Goal: Task Accomplishment & Management: Manage account settings

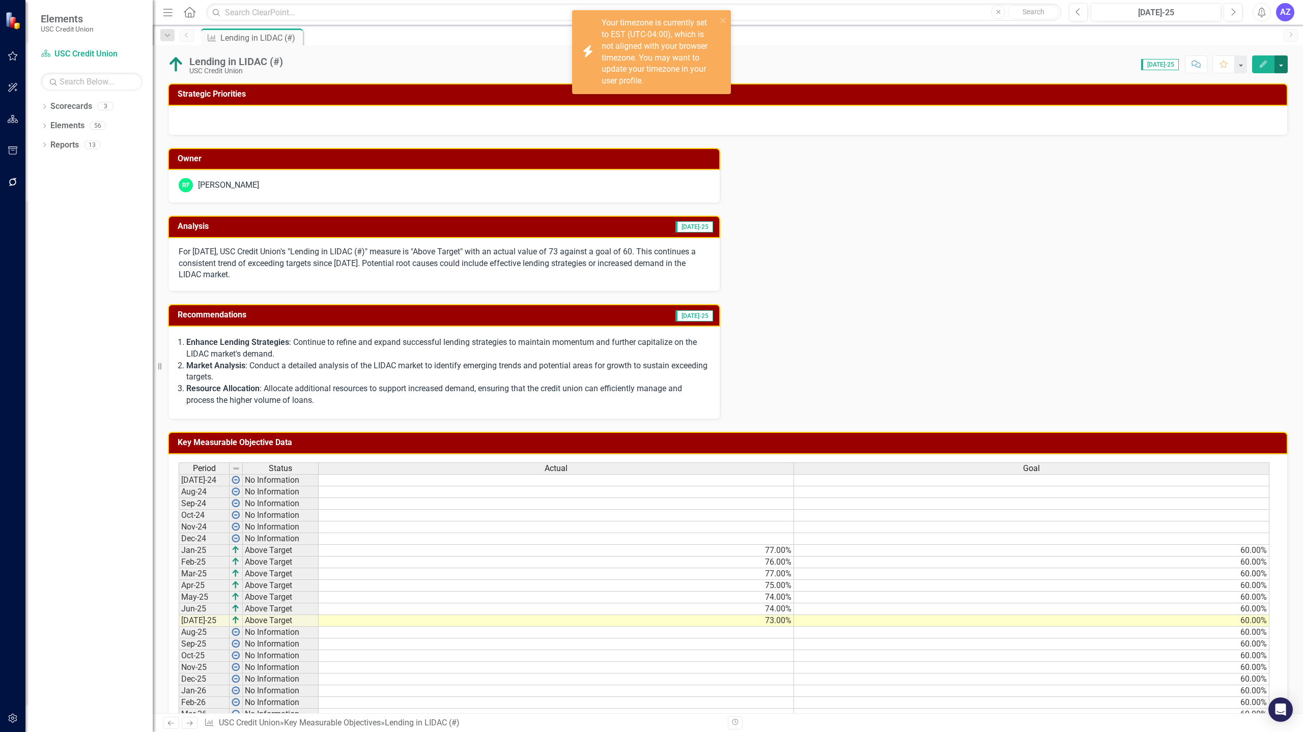
click at [1278, 66] on button "button" at bounding box center [1280, 64] width 13 height 18
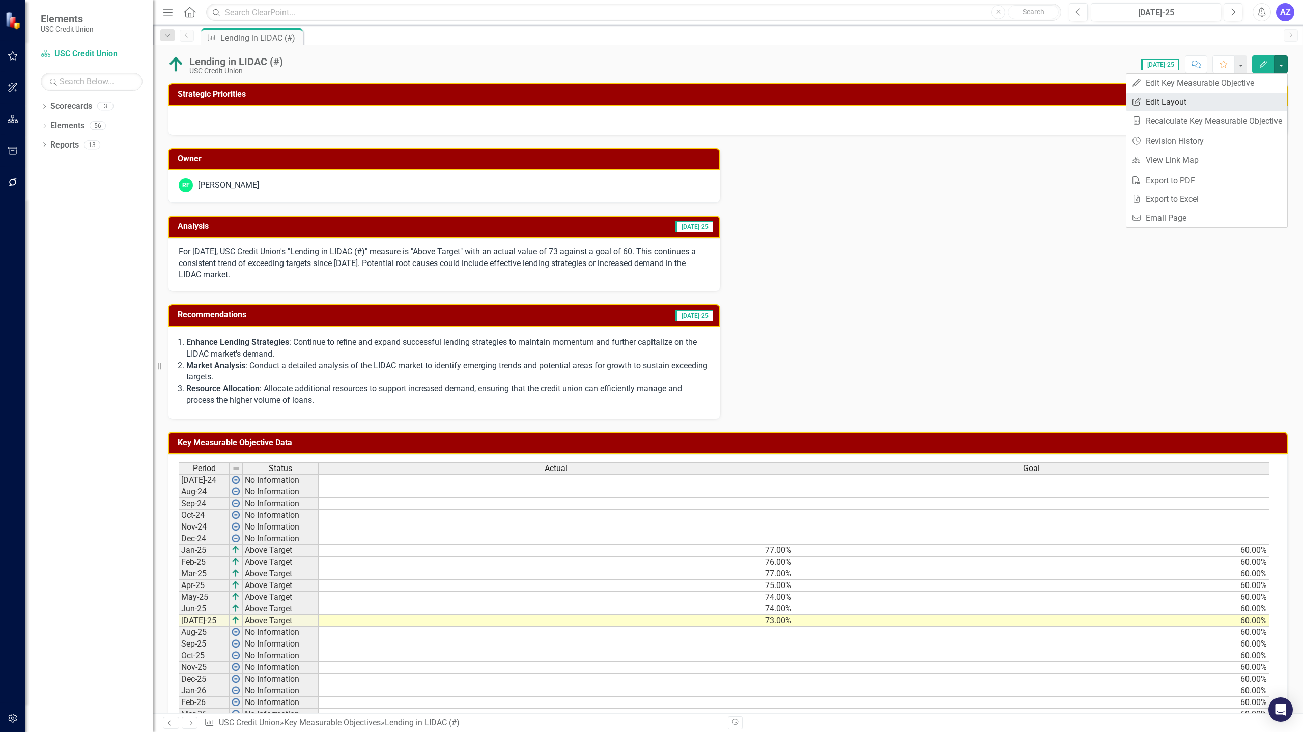
click at [1230, 99] on link "Edit Report Edit Layout" at bounding box center [1206, 102] width 161 height 19
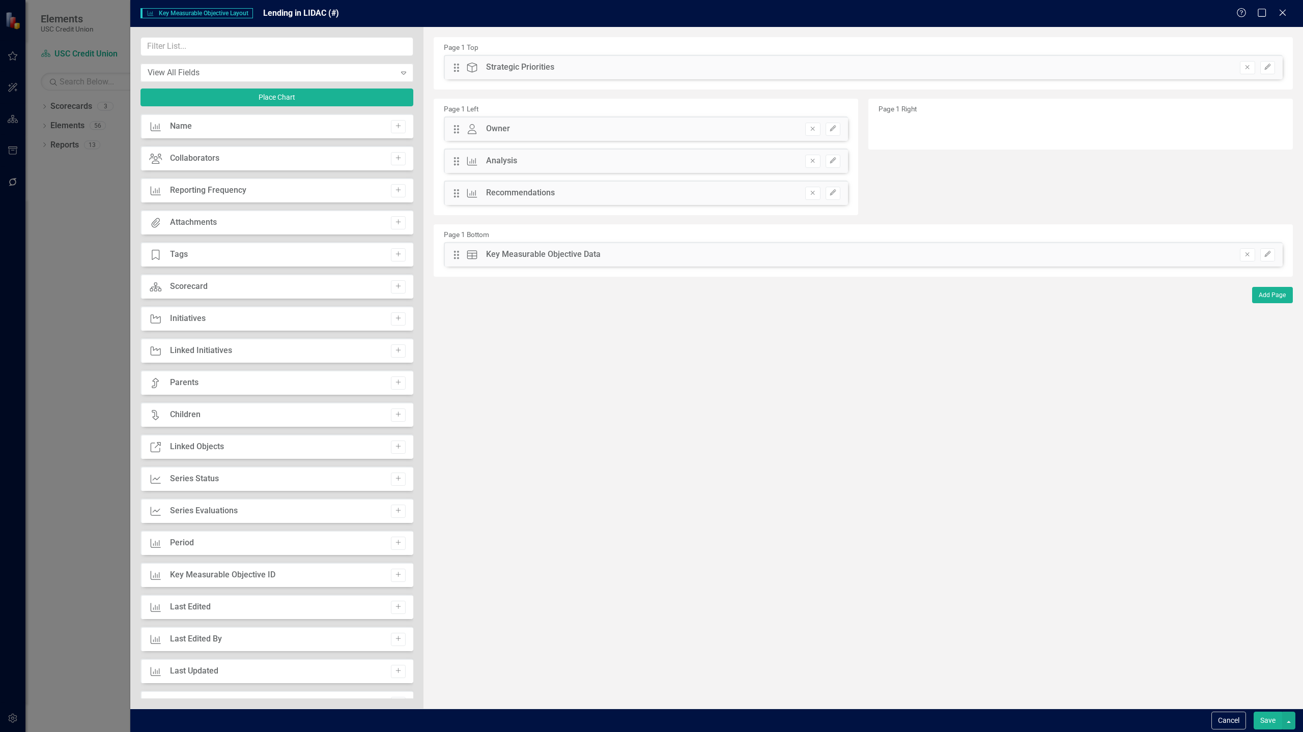
scroll to position [345, 0]
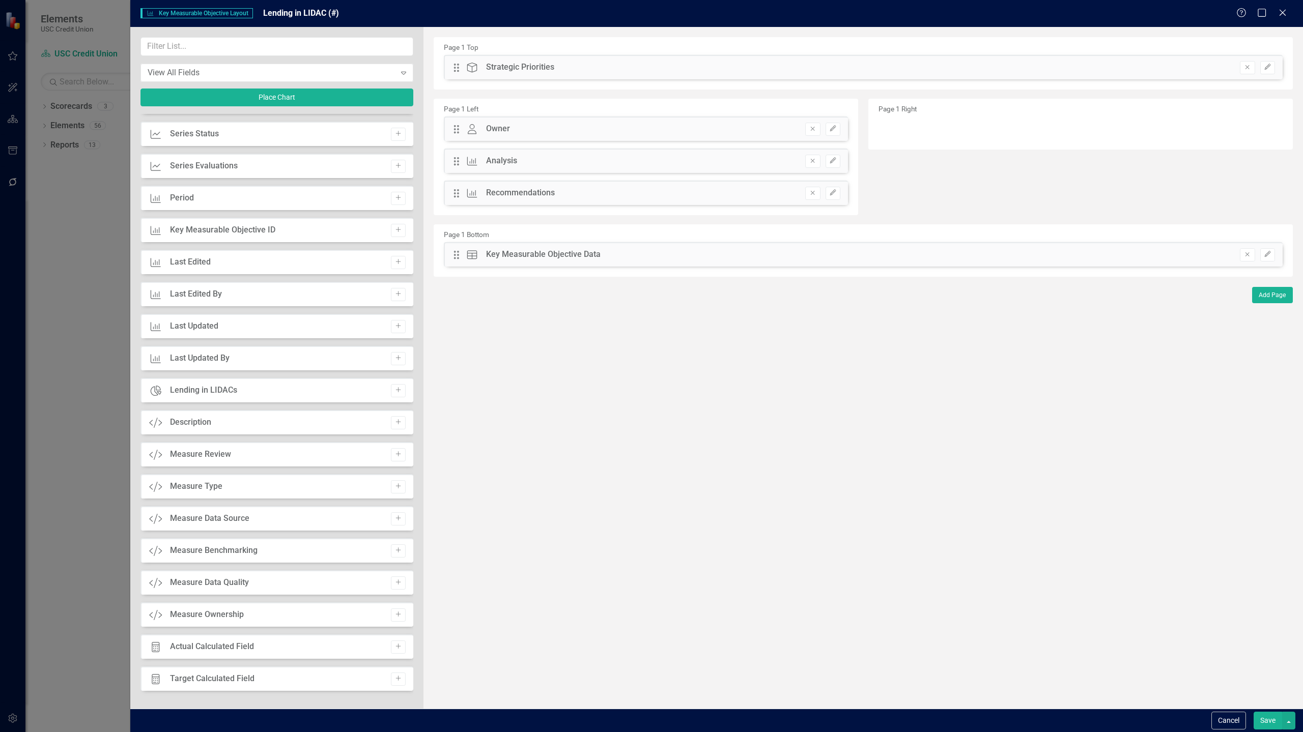
drag, startPoint x: 200, startPoint y: 393, endPoint x: 478, endPoint y: 319, distance: 288.1
click at [530, 294] on div "View All Fields Expand Place Chart Key Measurable Objective Name Add Collaborat…" at bounding box center [716, 368] width 1172 height 682
click at [394, 391] on icon "Add" at bounding box center [398, 390] width 8 height 6
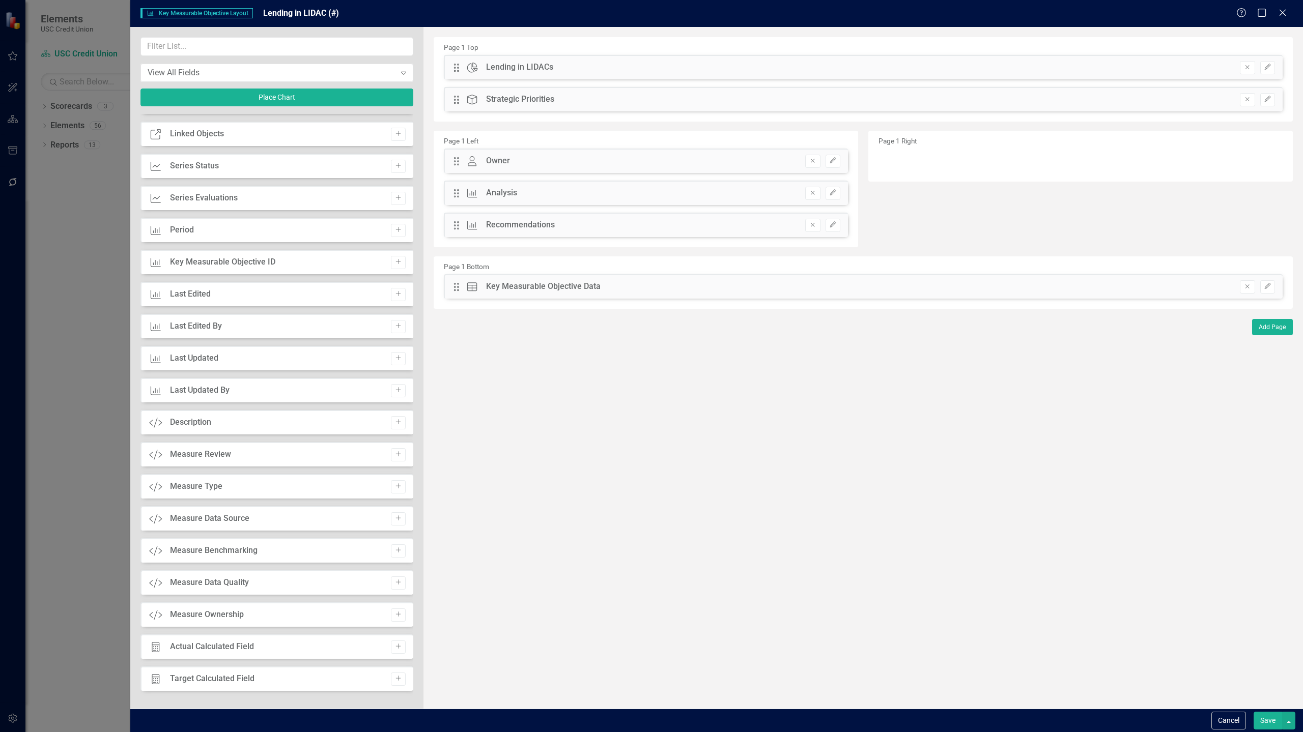
drag, startPoint x: 587, startPoint y: 68, endPoint x: 627, endPoint y: 103, distance: 53.4
click at [980, 199] on div "Page 1 Top Drag Chart Lending in LIDACs Remove Edit Drag Strategic Priority Str…" at bounding box center [863, 173] width 859 height 272
drag, startPoint x: 453, startPoint y: 61, endPoint x: 755, endPoint y: 169, distance: 320.2
click at [755, 169] on div "Page 1 Top Drag Chart Lending in LIDACs Remove Edit Drag Strategic Priority Str…" at bounding box center [863, 173] width 859 height 272
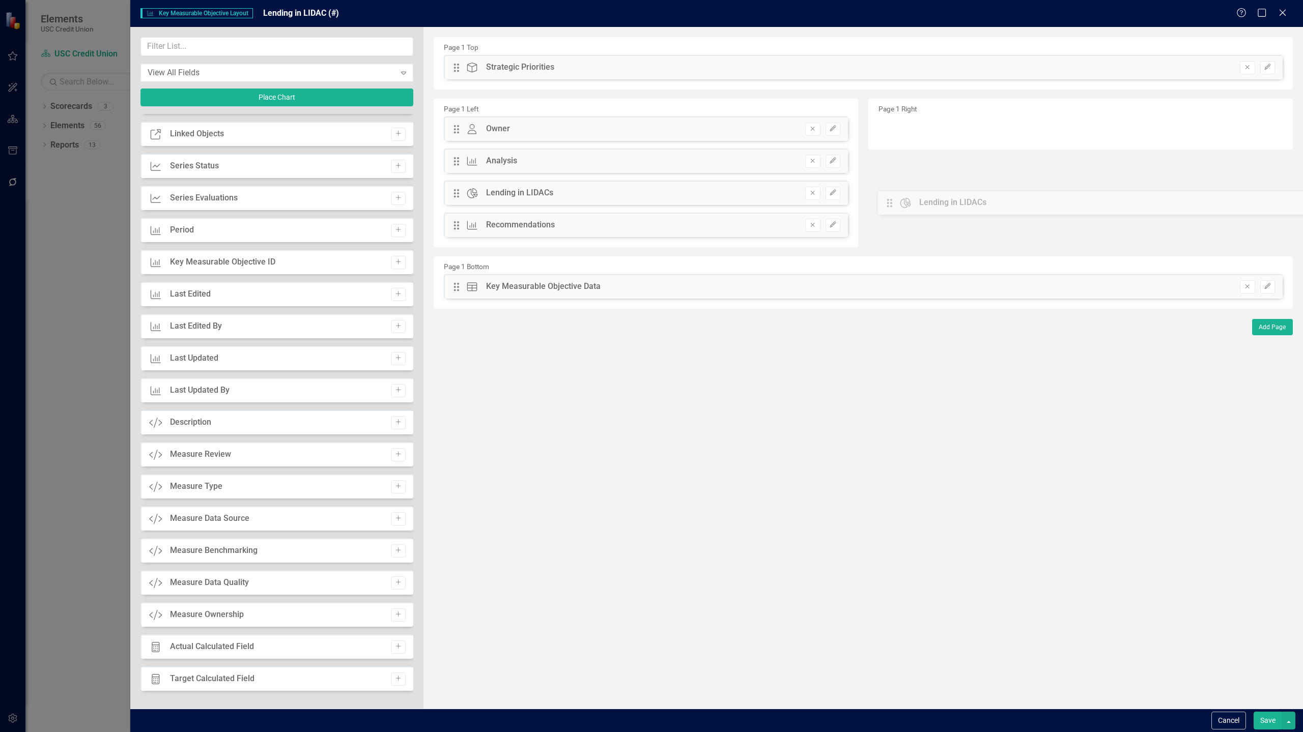
drag, startPoint x: 456, startPoint y: 68, endPoint x: 897, endPoint y: 204, distance: 461.0
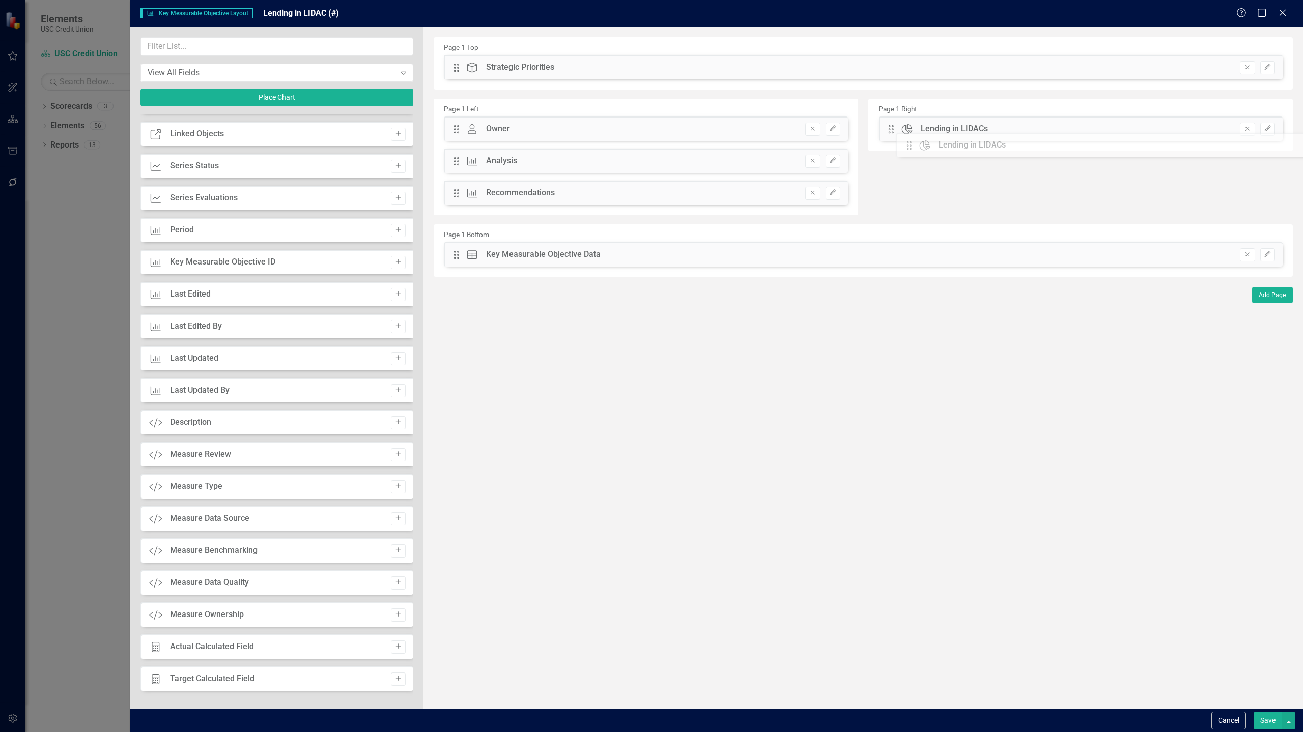
drag, startPoint x: 454, startPoint y: 195, endPoint x: 914, endPoint y: 147, distance: 462.5
click at [1266, 711] on div "Cancel Save" at bounding box center [716, 720] width 1172 height 23
click at [1267, 721] on button "Save" at bounding box center [1267, 721] width 28 height 18
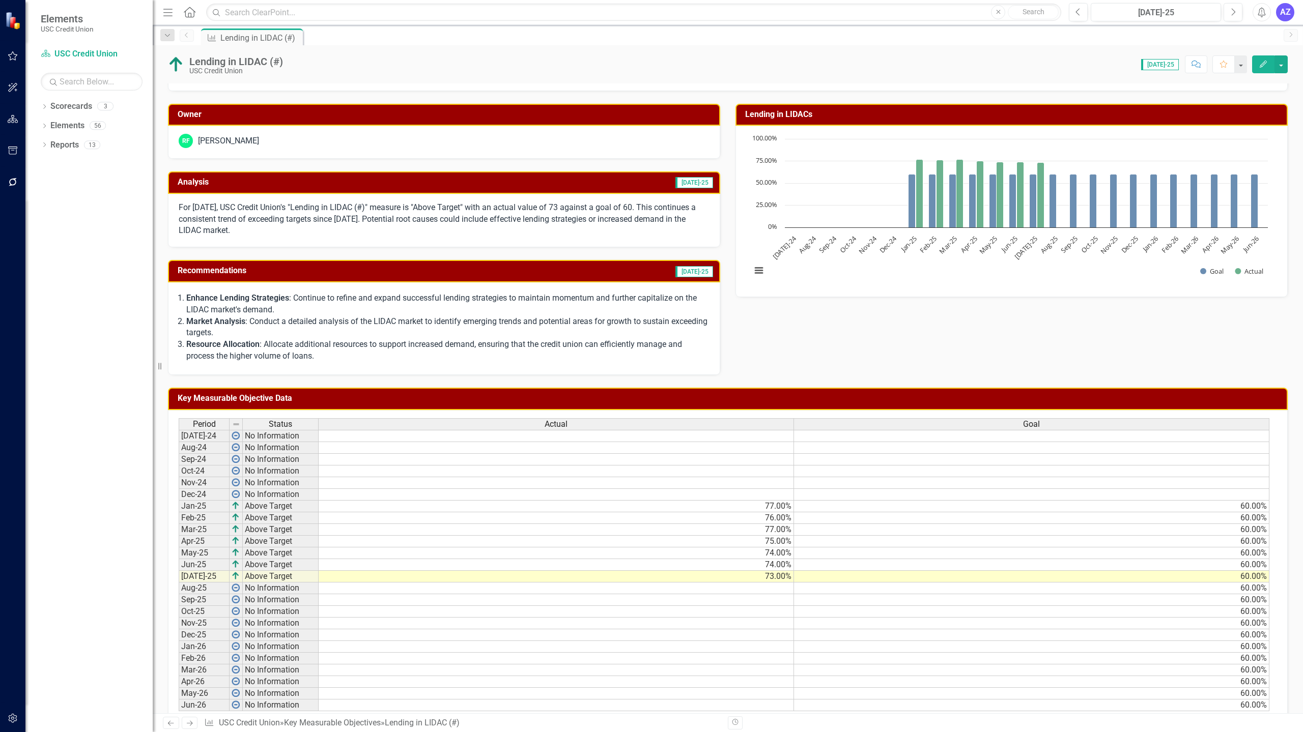
scroll to position [0, 0]
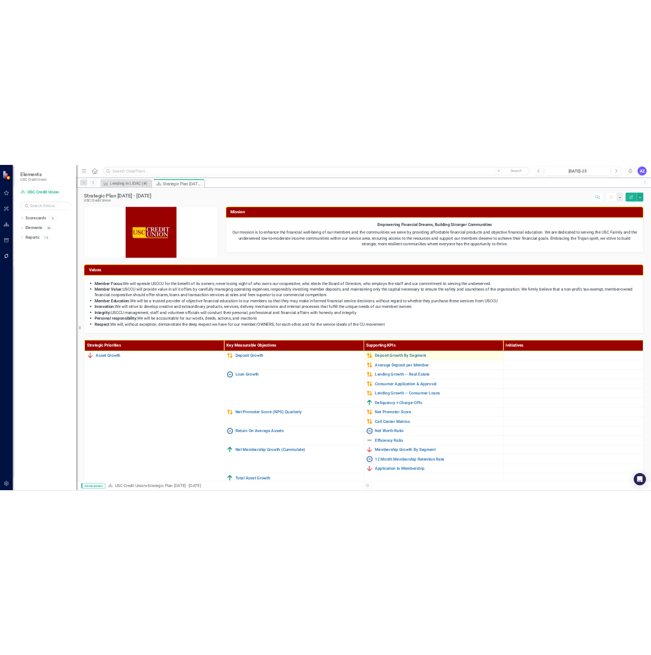
scroll to position [209, 0]
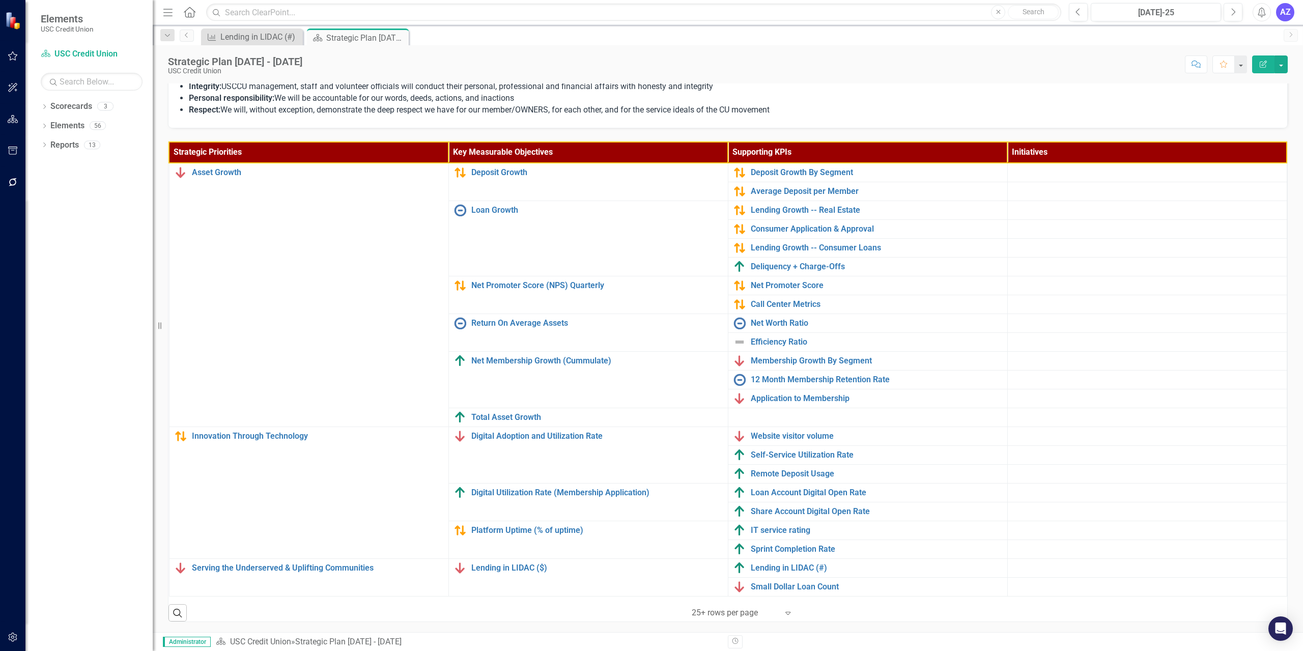
click at [577, 54] on div "Strategic Plan [DATE] - [DATE] USC Credit Union Score: N/A [DATE]-25 Completed …" at bounding box center [728, 60] width 1150 height 31
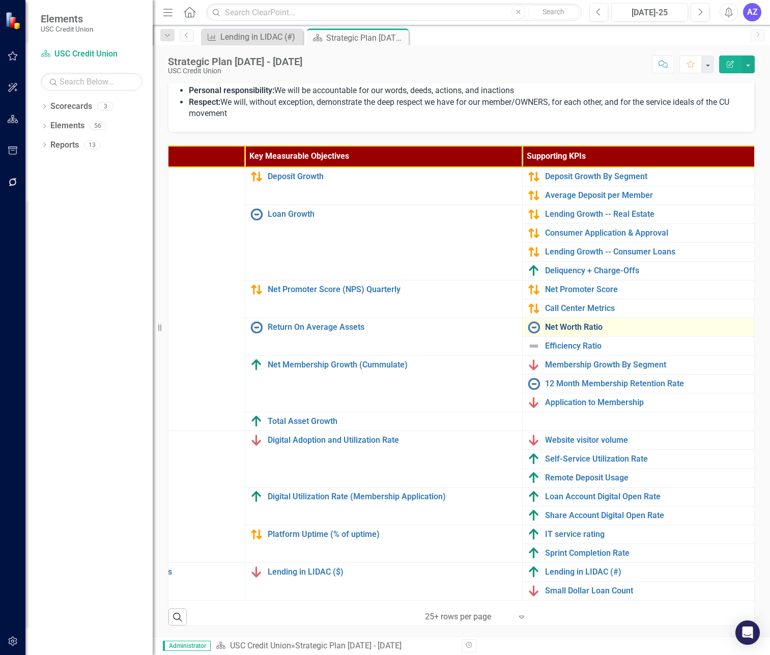
scroll to position [0, 201]
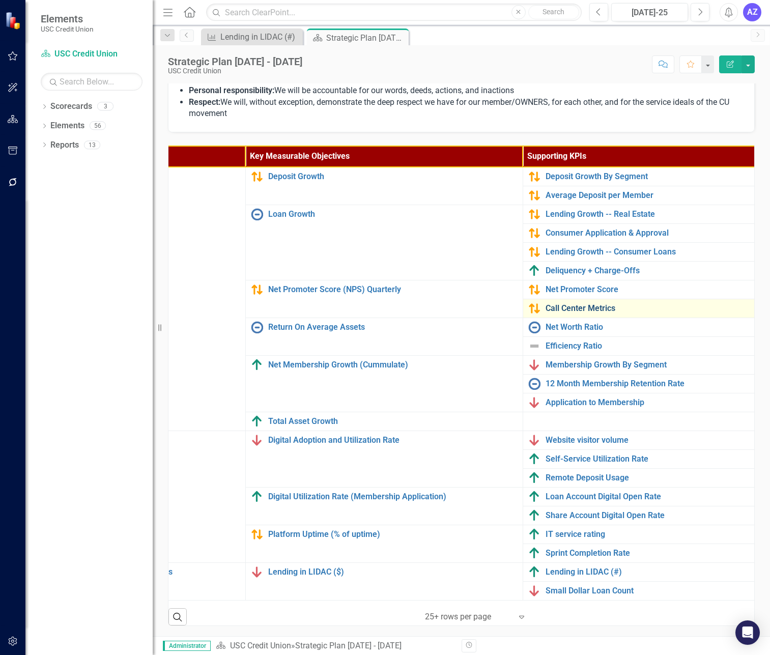
click at [584, 304] on link "Call Center Metrics" at bounding box center [670, 308] width 249 height 9
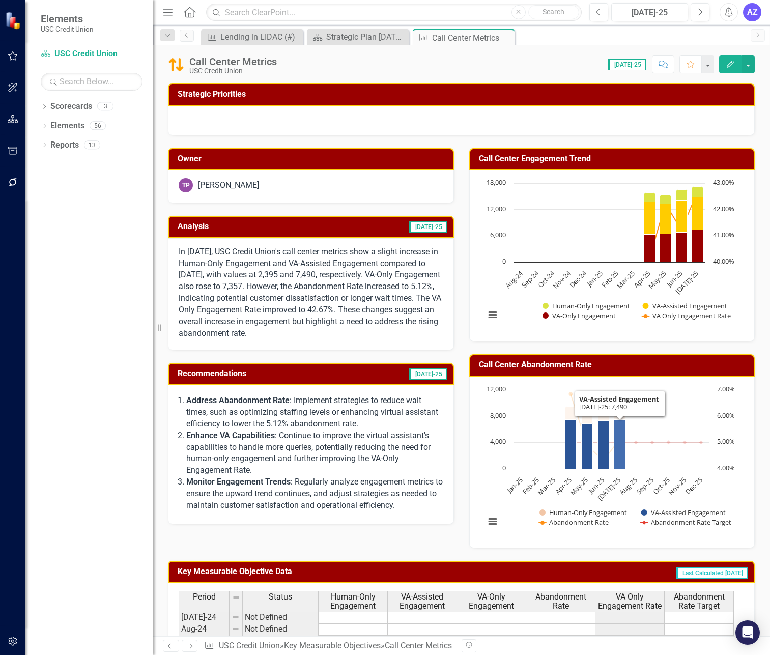
scroll to position [282, 0]
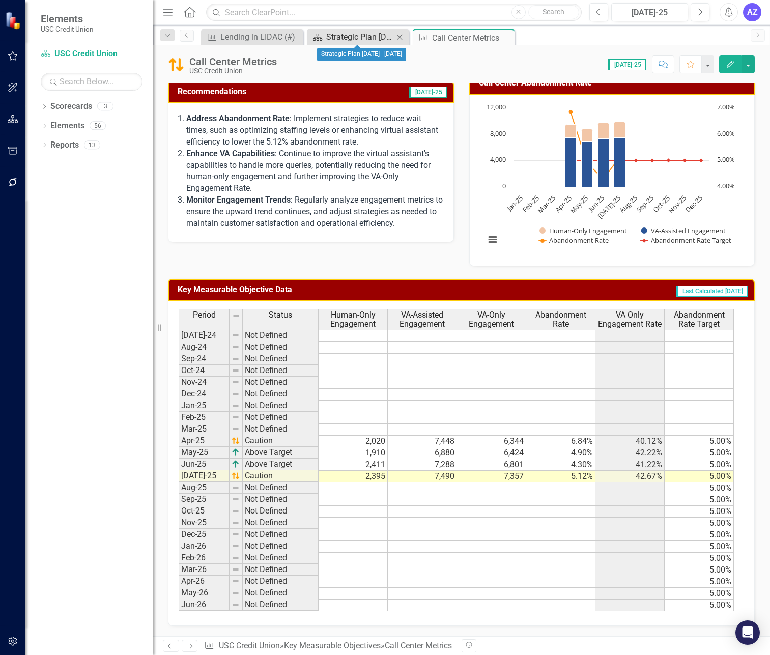
click at [349, 40] on div "Strategic Plan [DATE] - [DATE]" at bounding box center [359, 37] width 67 height 13
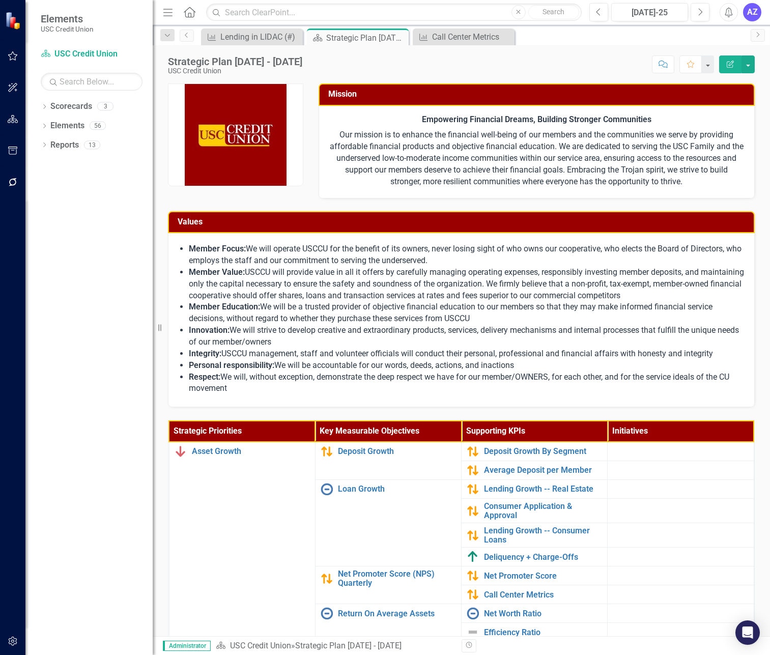
click at [304, 281] on li "Member Value: USCCU will provide value in all it offers by carefully managing o…" at bounding box center [466, 284] width 555 height 35
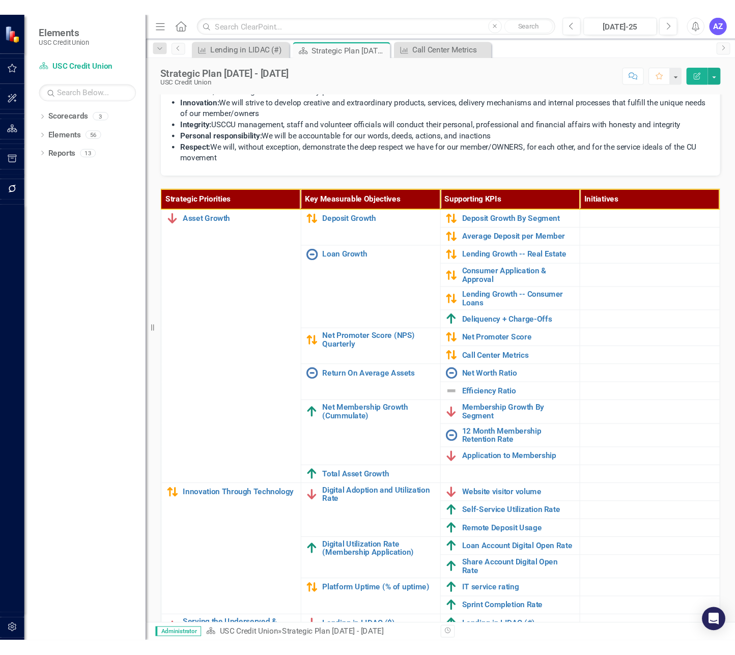
scroll to position [239, 0]
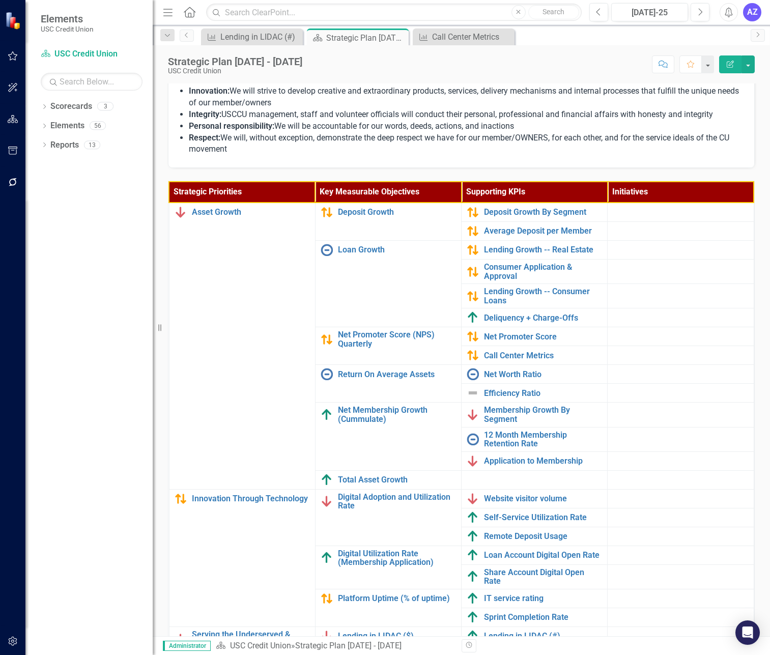
click at [70, 441] on div "Dropdown Scorecards 3 Dropdown USC Credit Union Child Scorecard Template ✈️ Upw…" at bounding box center [88, 376] width 127 height 557
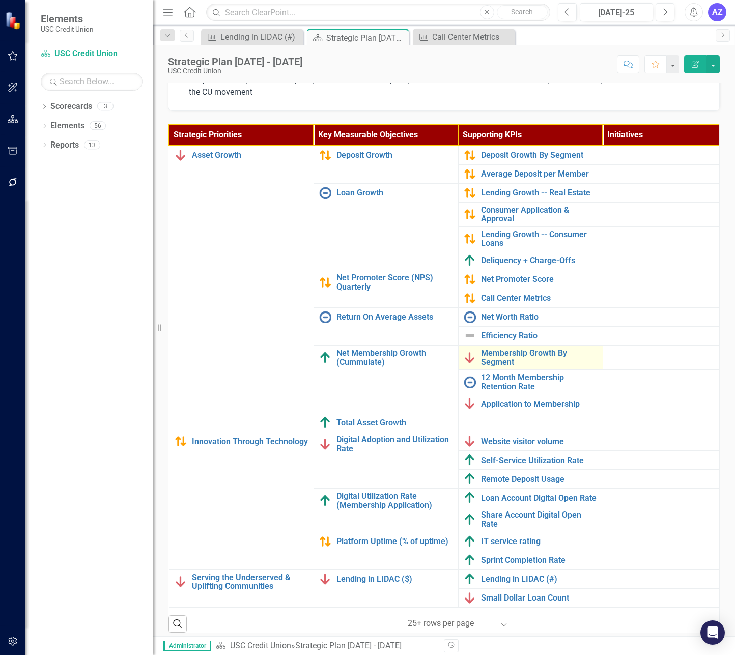
scroll to position [346, 0]
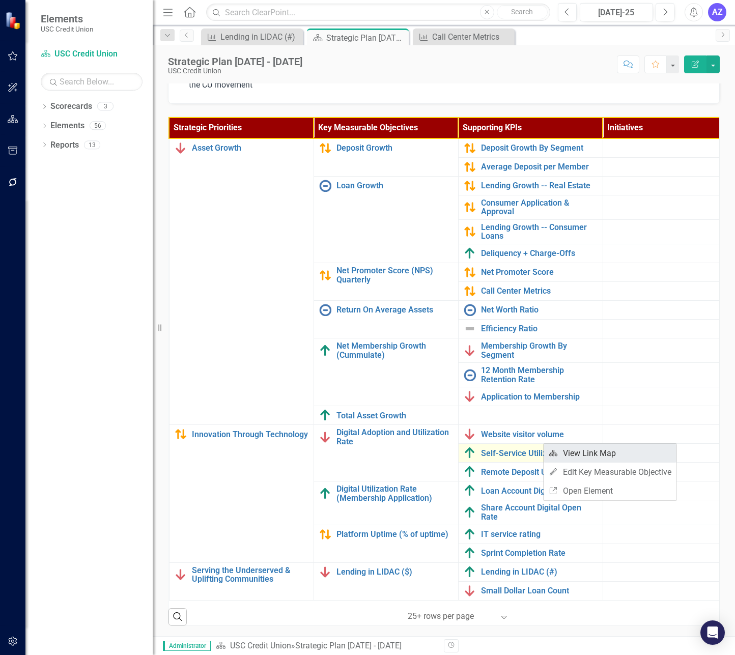
click at [558, 452] on link "Link Map View Link Map" at bounding box center [609, 453] width 133 height 19
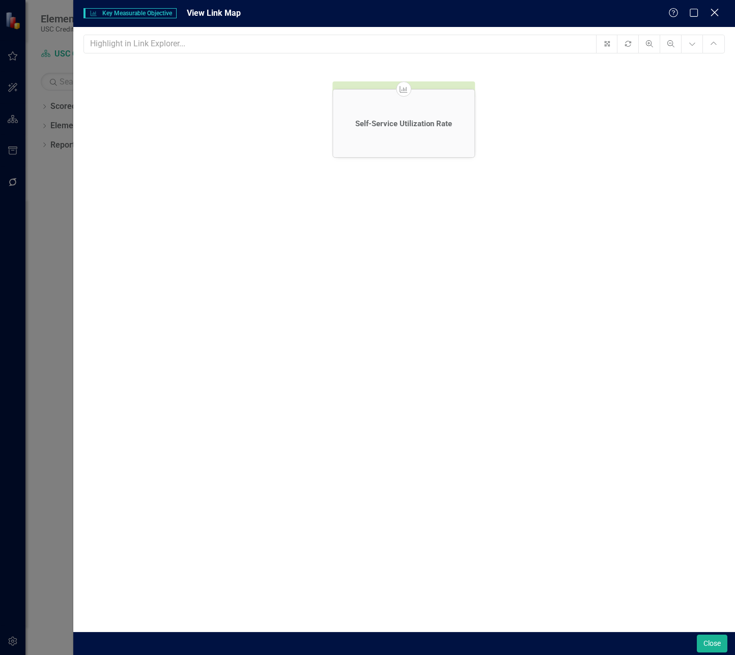
click at [650, 13] on icon "Close" at bounding box center [714, 13] width 13 height 10
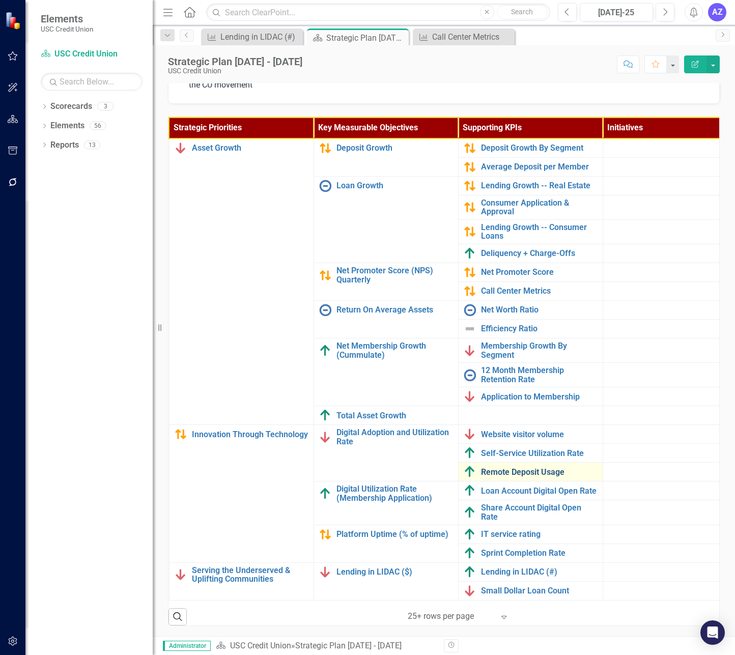
click at [538, 468] on link "Remote Deposit Usage" at bounding box center [539, 472] width 117 height 9
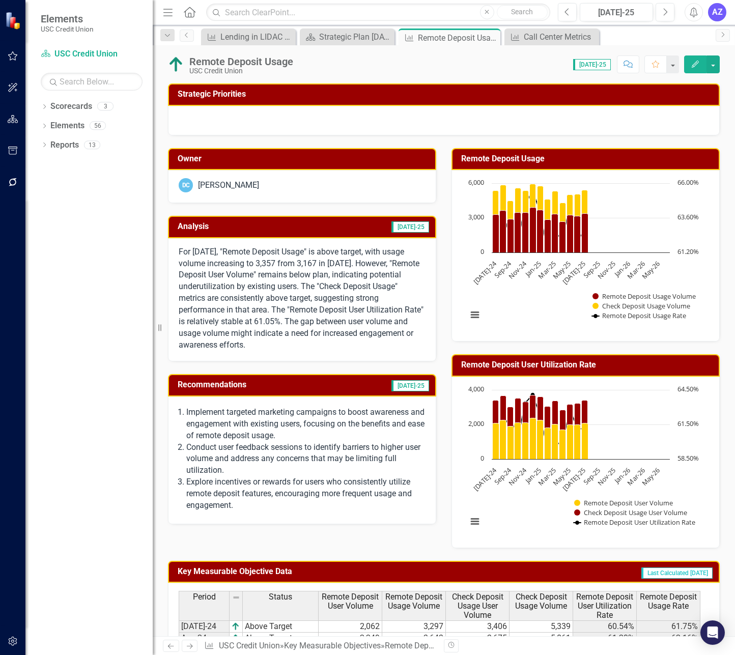
scroll to position [217, 0]
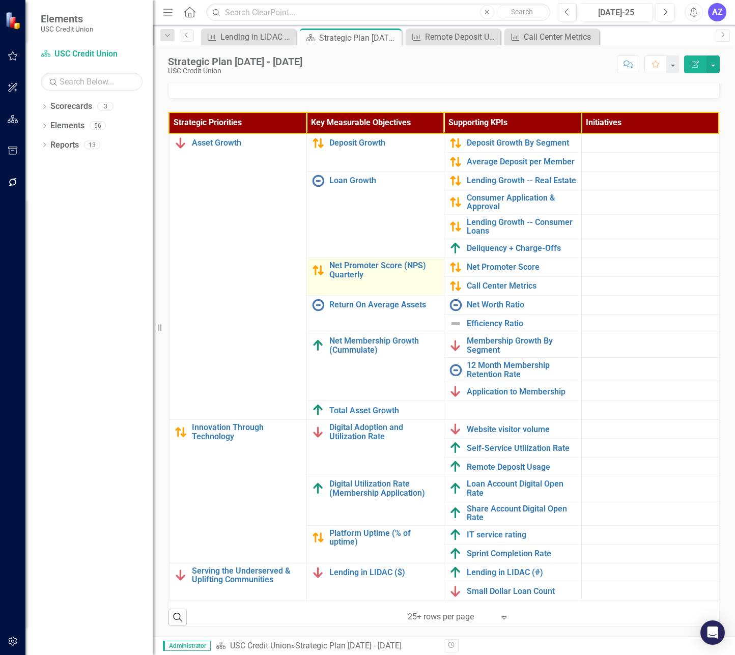
scroll to position [346, 0]
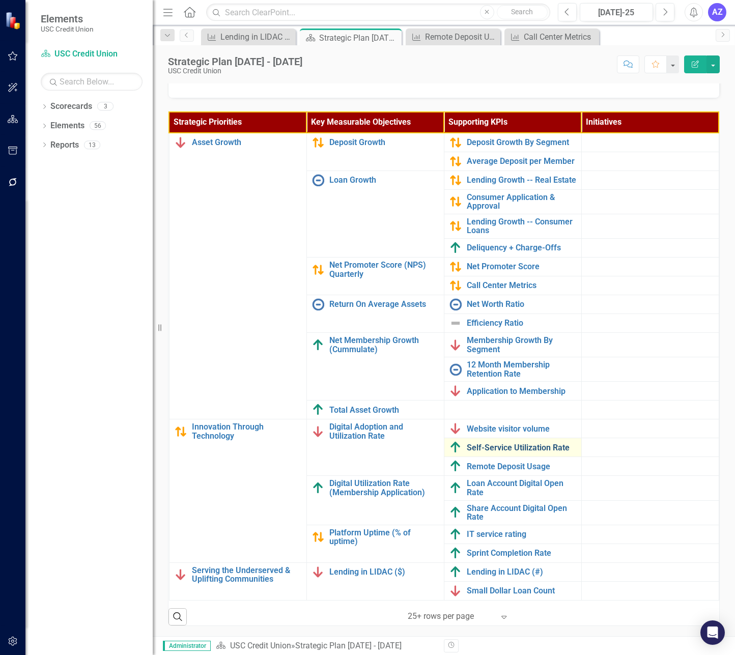
click at [521, 450] on link "Self-Service Utilization Rate" at bounding box center [521, 447] width 109 height 9
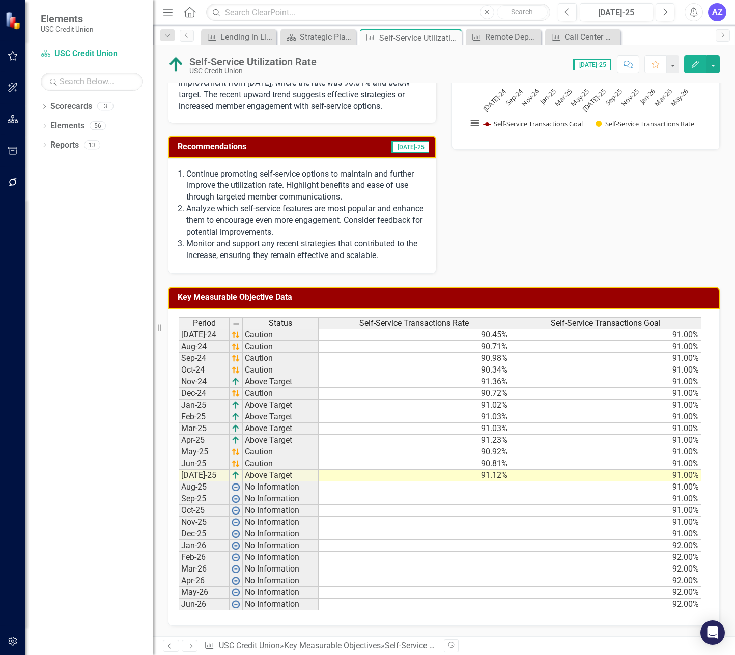
scroll to position [204, 0]
click at [452, 38] on icon "Close" at bounding box center [452, 38] width 10 height 8
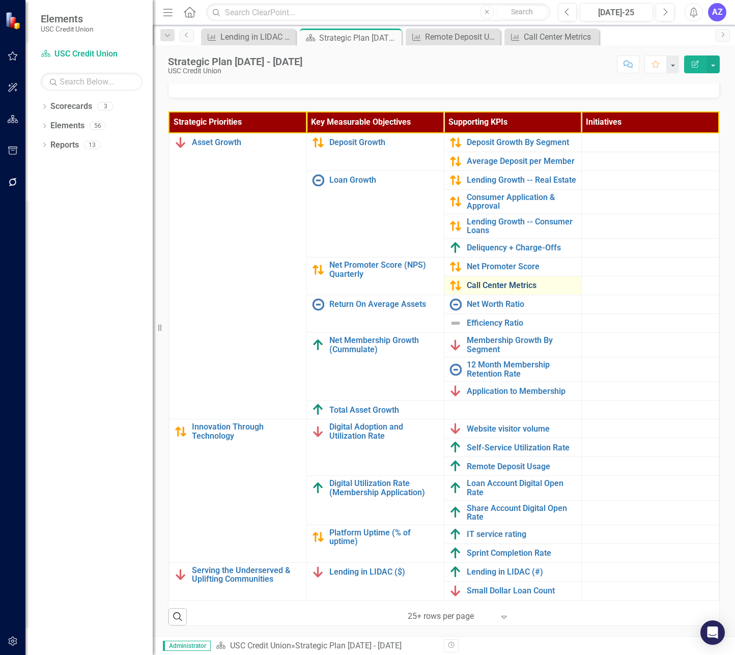
scroll to position [4, 1]
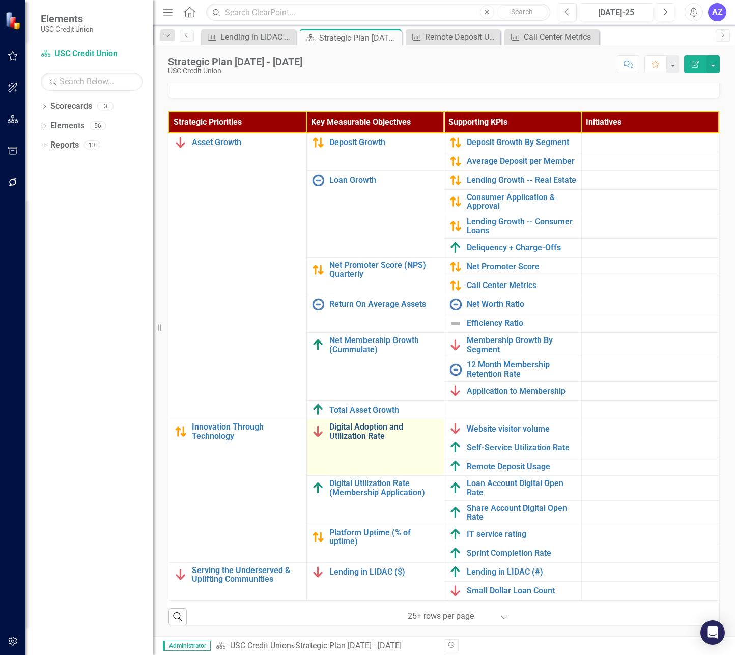
click at [376, 432] on link "Digital Adoption and Utilization Rate" at bounding box center [383, 431] width 109 height 18
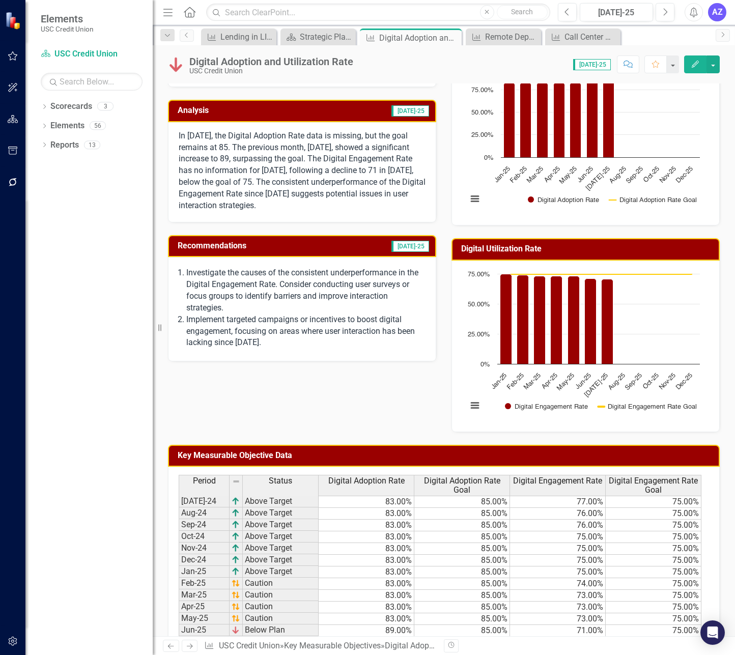
scroll to position [299, 0]
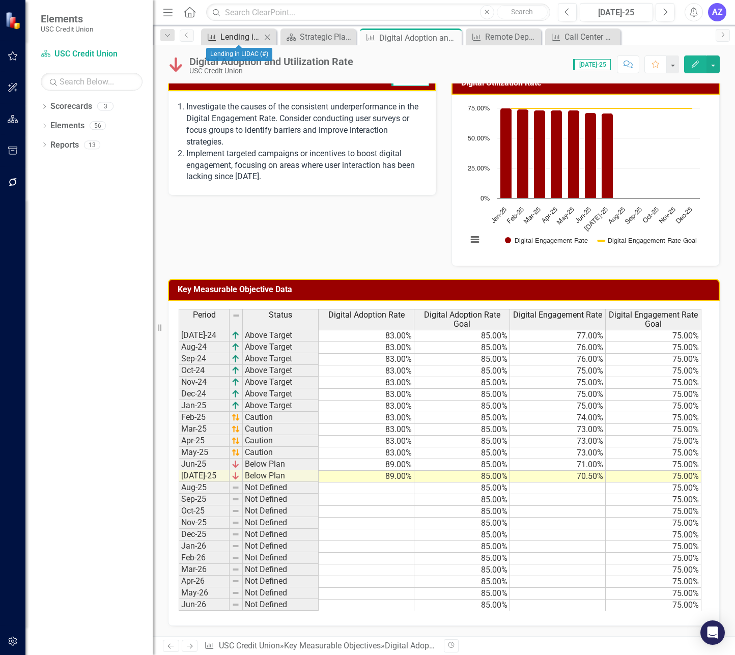
click at [242, 39] on div "Lending in LIDAC (#)" at bounding box center [240, 37] width 41 height 13
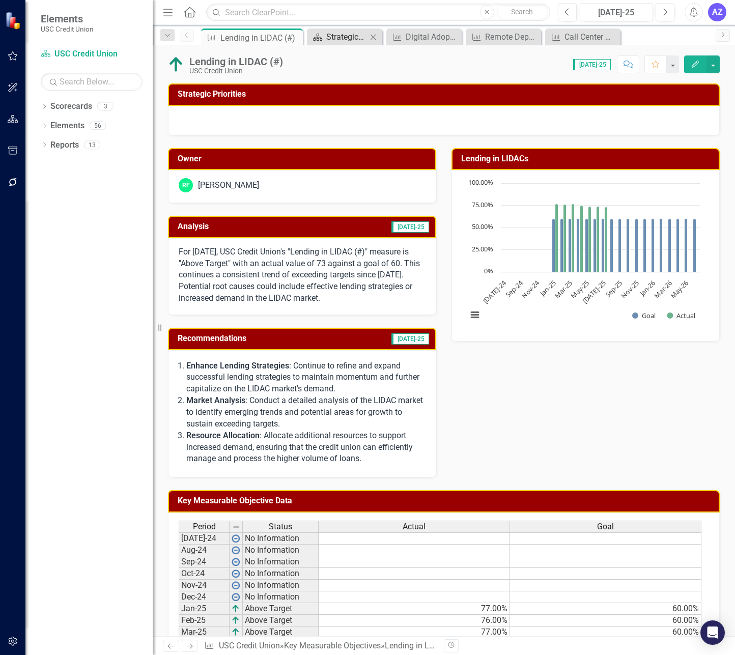
click at [334, 40] on div "Strategic Plan [DATE] - [DATE]" at bounding box center [346, 37] width 41 height 13
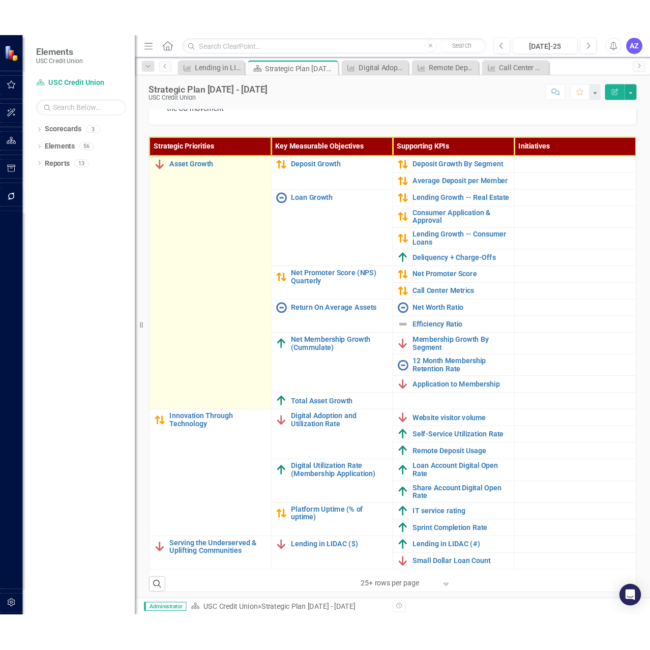
scroll to position [346, 0]
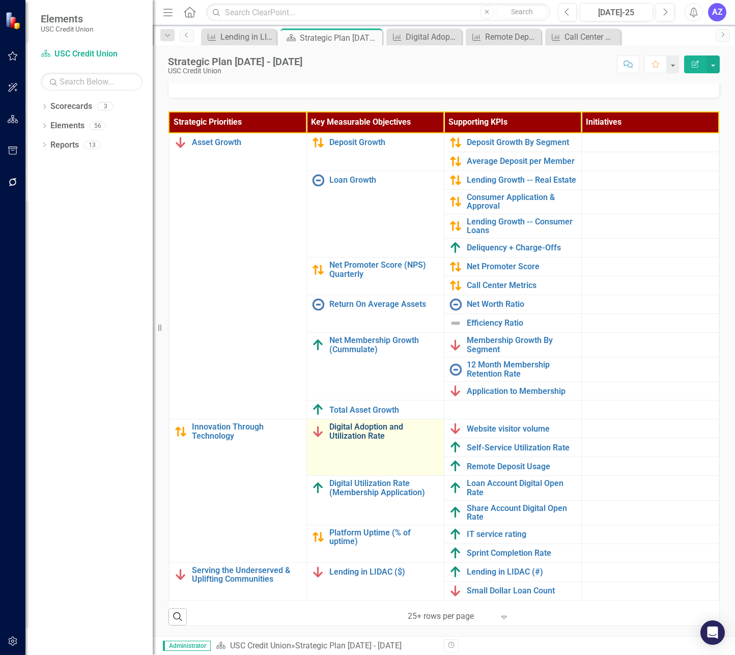
click at [365, 438] on link "Digital Adoption and Utilization Rate" at bounding box center [383, 431] width 109 height 18
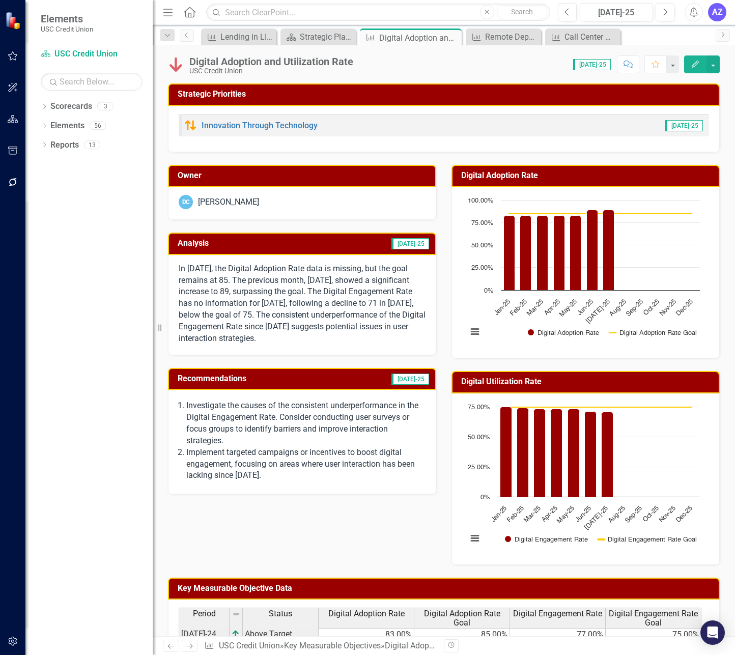
click at [329, 59] on div "Digital Adoption and Utilization Rate" at bounding box center [271, 61] width 164 height 11
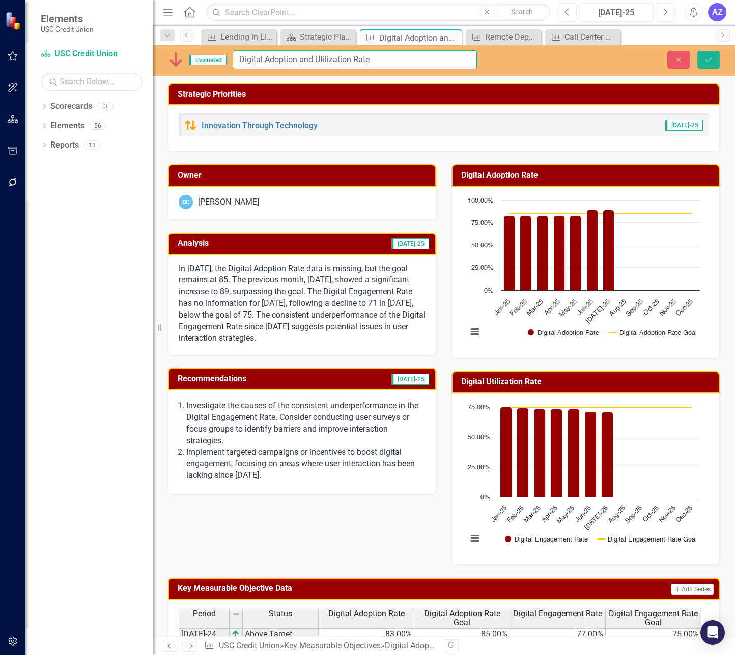
click at [396, 63] on input "Digital Adoption and Utilization Rate" at bounding box center [355, 59] width 244 height 19
type input "Digital Utilization"
click at [650, 66] on button "Close" at bounding box center [678, 60] width 22 height 18
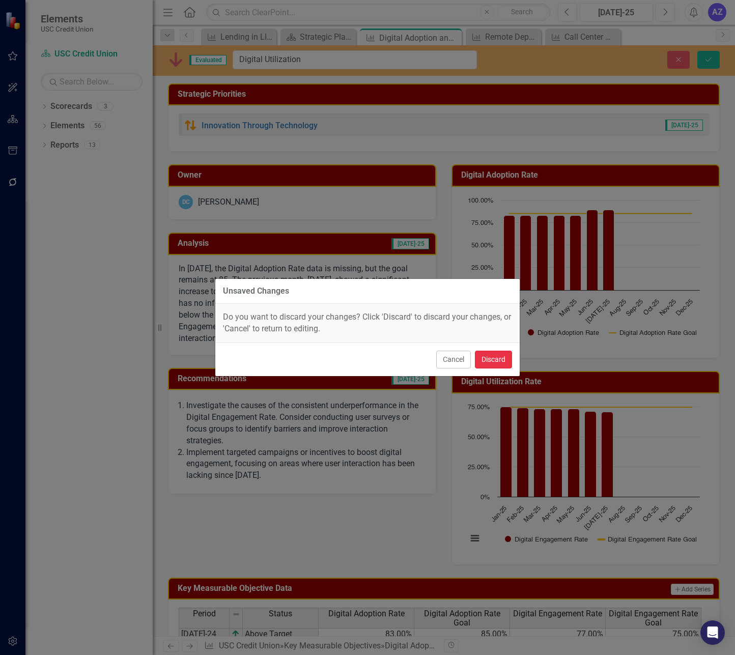
click at [494, 359] on button "Discard" at bounding box center [493, 360] width 37 height 18
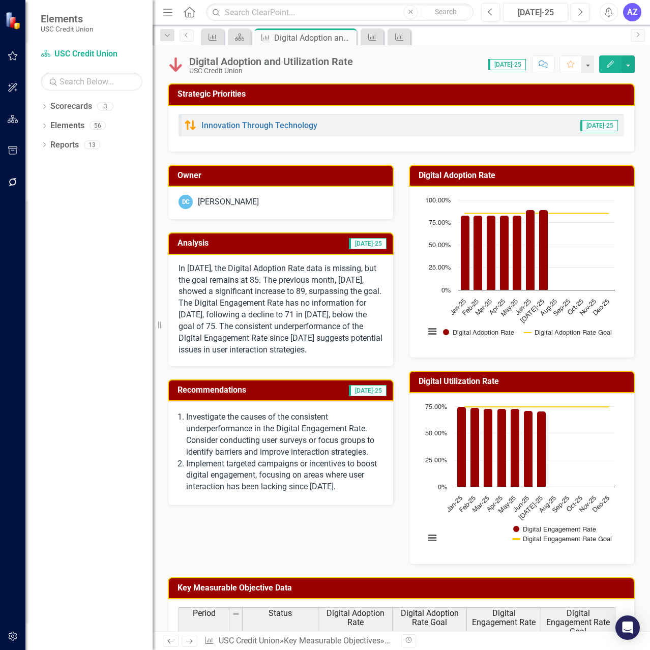
click at [55, 425] on div "Dropdown Scorecards 3 Dropdown USC Credit Union Child Scorecard Template ✈️ Upw…" at bounding box center [88, 374] width 127 height 552
